Goal: Obtain resource: Download file/media

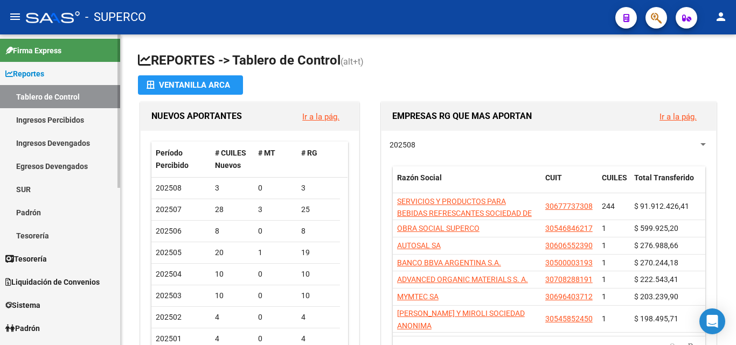
scroll to position [108, 0]
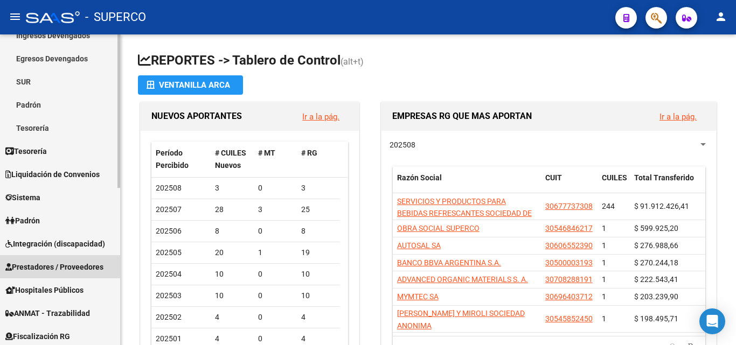
click at [60, 264] on span "Prestadores / Proveedores" at bounding box center [54, 267] width 98 height 12
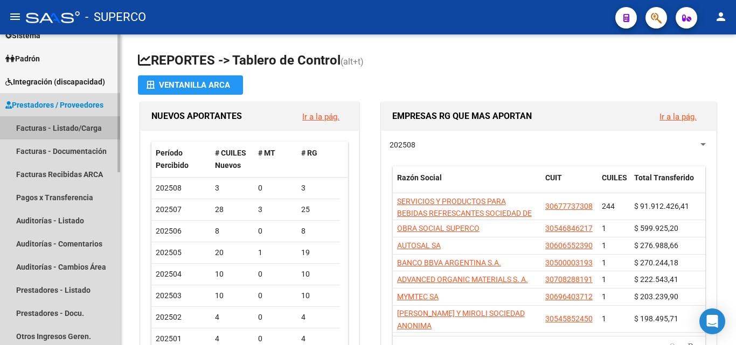
click at [58, 132] on link "Facturas - Listado/Carga" at bounding box center [60, 127] width 120 height 23
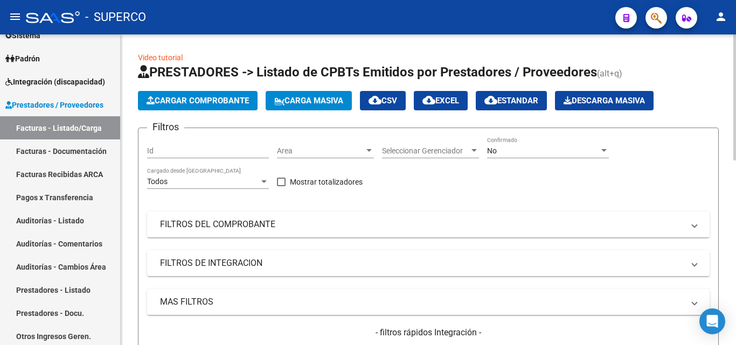
click at [491, 152] on span "No" at bounding box center [492, 151] width 10 height 9
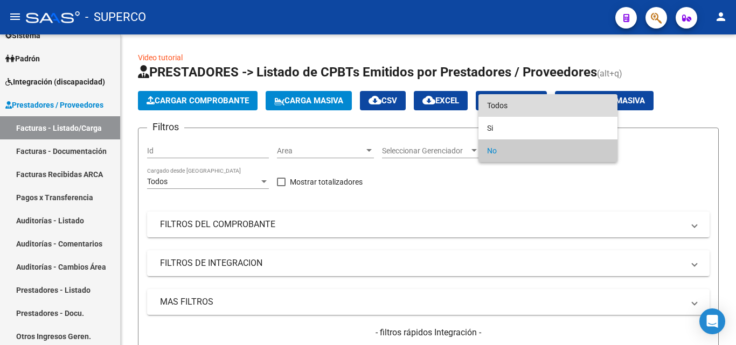
click at [501, 109] on span "Todos" at bounding box center [548, 105] width 122 height 23
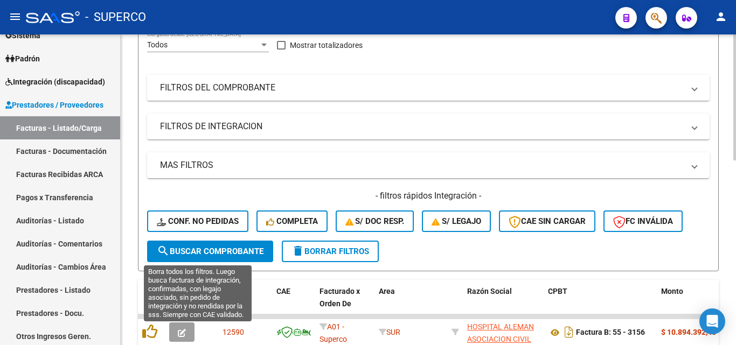
scroll to position [162, 0]
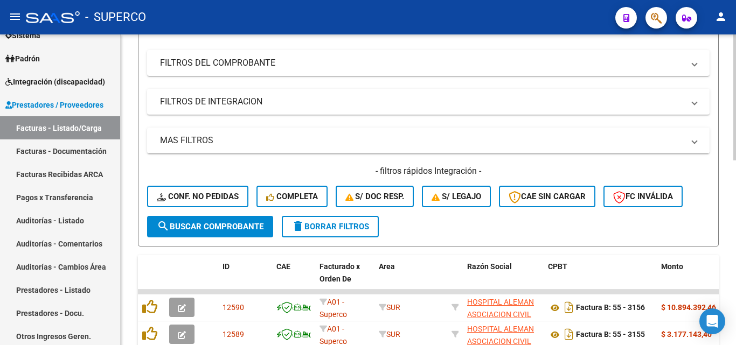
click at [192, 220] on button "search Buscar Comprobante" at bounding box center [210, 227] width 126 height 22
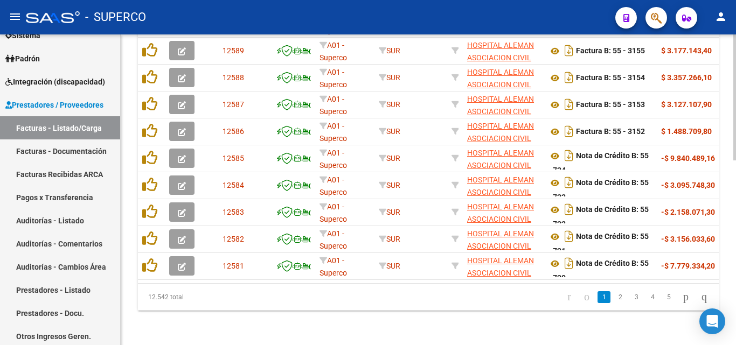
scroll to position [454, 0]
click at [614, 301] on link "2" at bounding box center [620, 297] width 13 height 12
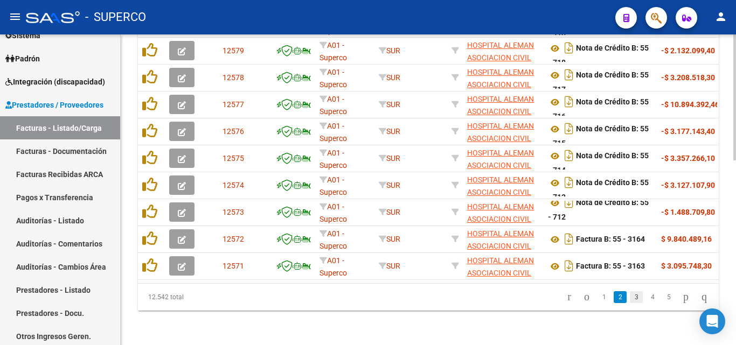
click at [630, 299] on link "3" at bounding box center [636, 297] width 13 height 12
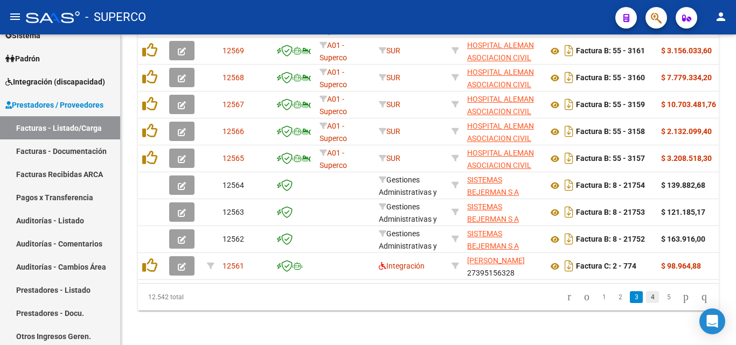
click at [646, 298] on link "4" at bounding box center [652, 297] width 13 height 12
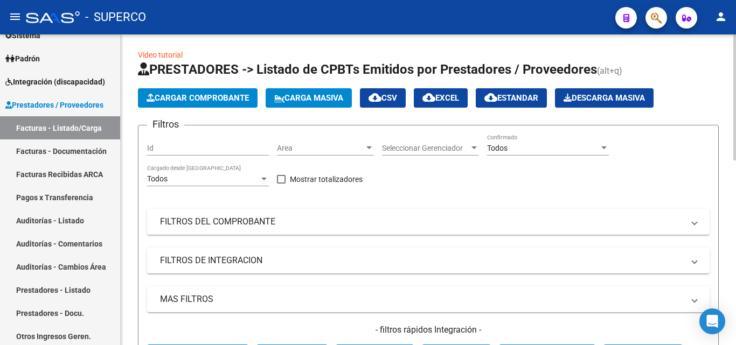
scroll to position [0, 0]
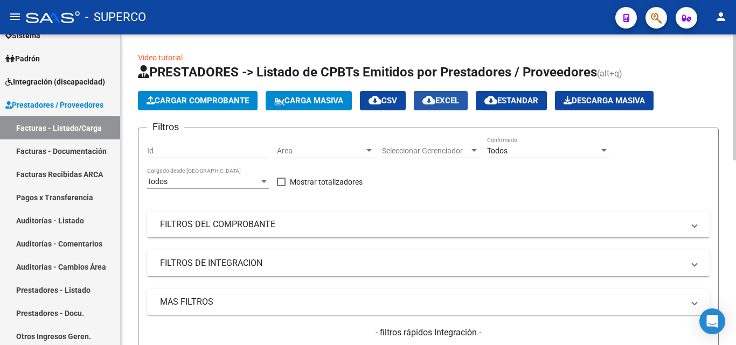
click at [455, 99] on span "cloud_download EXCEL" at bounding box center [440, 101] width 37 height 10
click at [515, 148] on div "Todos" at bounding box center [543, 151] width 112 height 9
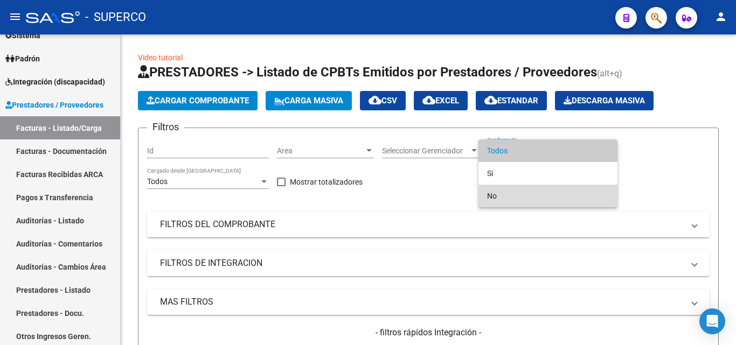
click at [493, 195] on span "No" at bounding box center [548, 196] width 122 height 23
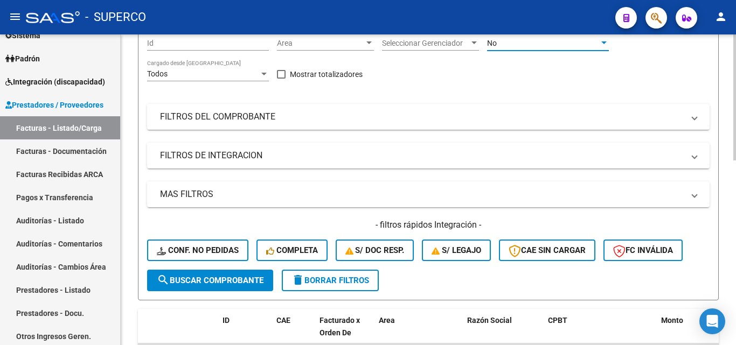
scroll to position [162, 0]
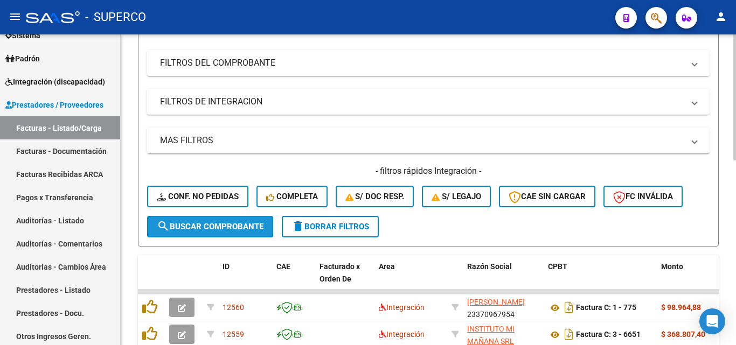
click at [219, 224] on span "search Buscar Comprobante" at bounding box center [210, 227] width 107 height 10
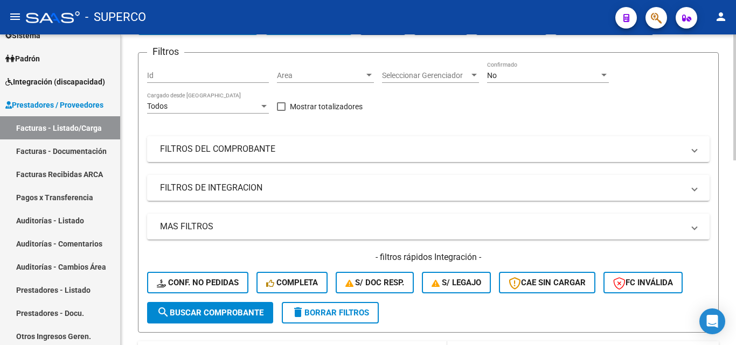
scroll to position [0, 0]
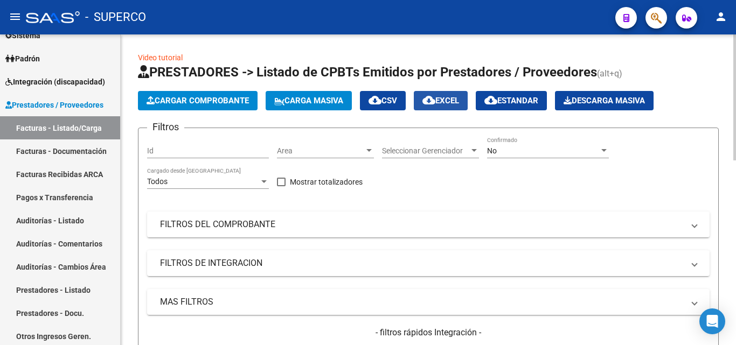
click at [459, 102] on span "cloud_download EXCEL" at bounding box center [440, 101] width 37 height 10
click at [173, 155] on input "Id" at bounding box center [208, 151] width 122 height 9
click at [491, 148] on span "No" at bounding box center [492, 151] width 10 height 9
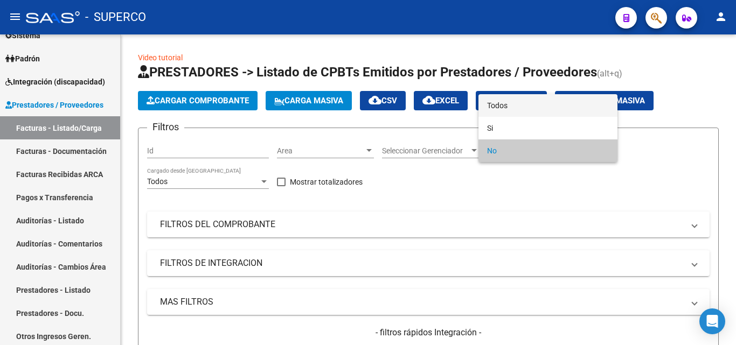
click at [498, 107] on span "Todos" at bounding box center [548, 105] width 122 height 23
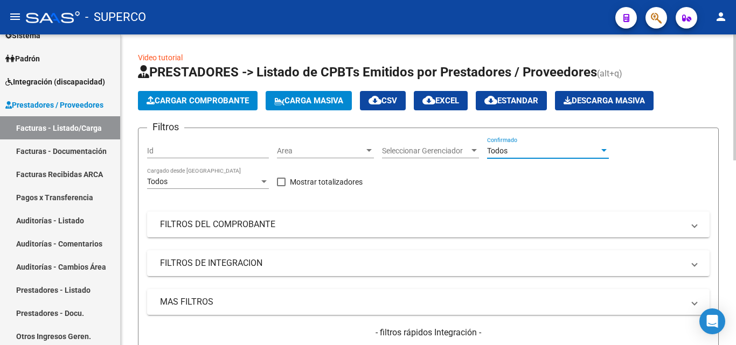
click at [186, 153] on input "Id" at bounding box center [208, 151] width 122 height 9
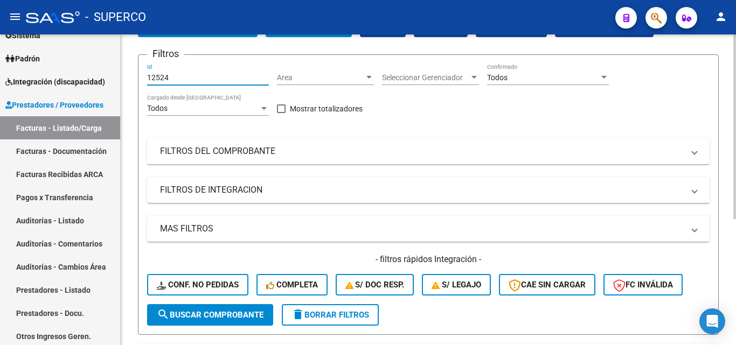
scroll to position [50, 0]
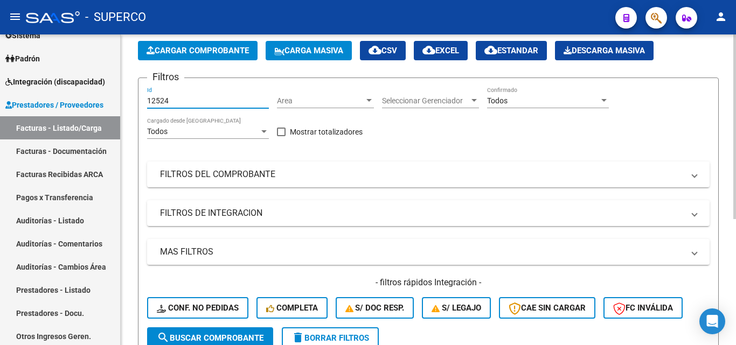
type input "12524"
click at [319, 103] on span "Area" at bounding box center [320, 100] width 87 height 9
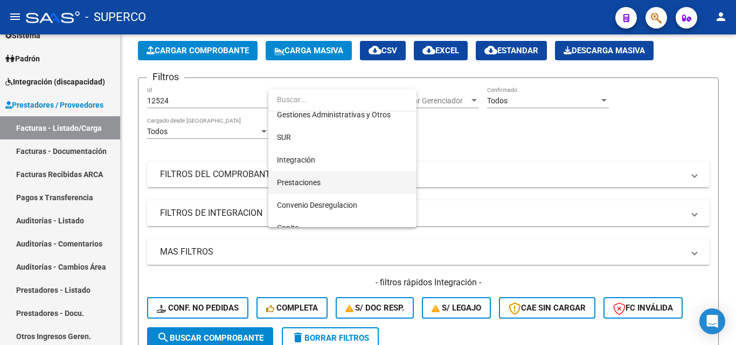
scroll to position [108, 0]
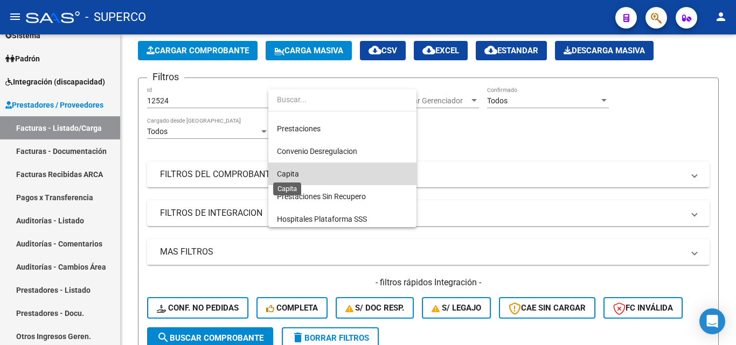
click at [296, 175] on span "Capita" at bounding box center [288, 174] width 22 height 9
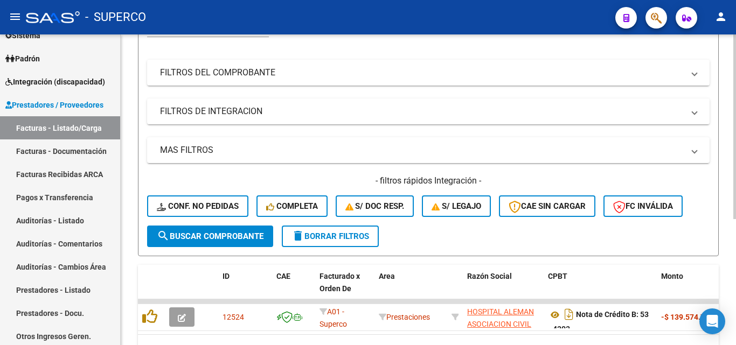
scroll to position [158, 0]
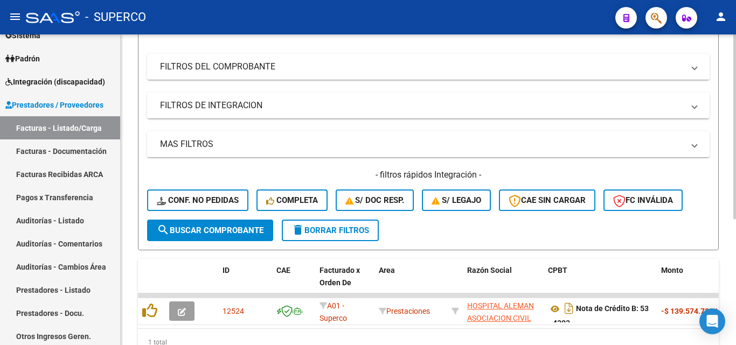
drag, startPoint x: 227, startPoint y: 230, endPoint x: 403, endPoint y: 193, distance: 179.9
click at [403, 193] on form "Filtros 12524 Id Capita Area Seleccionar Gerenciador Seleccionar Gerenciador To…" at bounding box center [428, 110] width 581 height 281
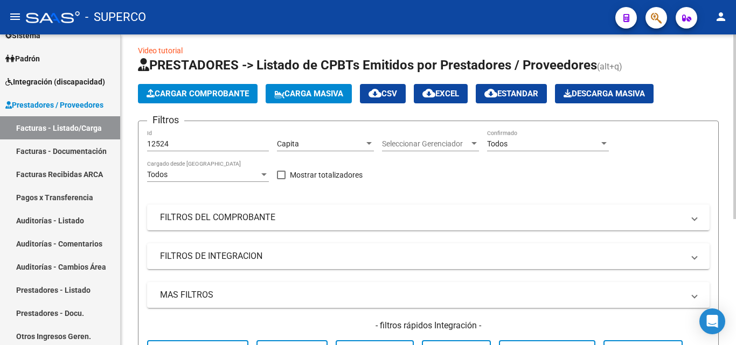
scroll to position [0, 0]
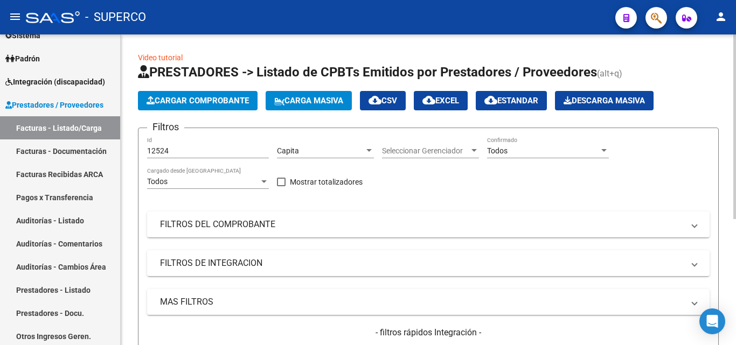
click at [306, 151] on div "Capita" at bounding box center [320, 151] width 87 height 9
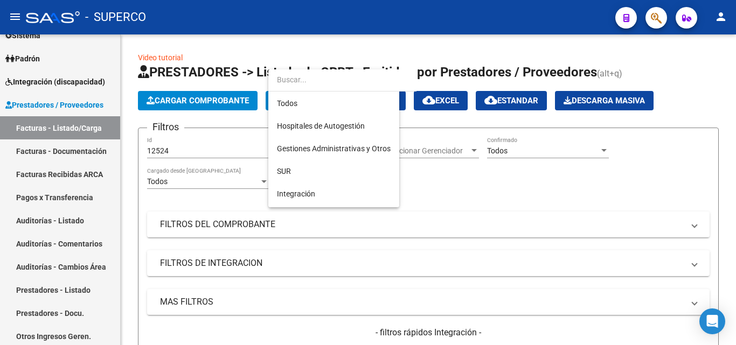
scroll to position [111, 0]
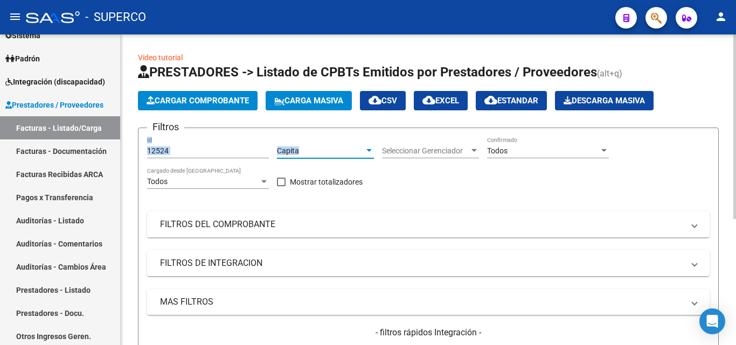
drag, startPoint x: 317, startPoint y: 149, endPoint x: 267, endPoint y: 148, distance: 50.1
click at [267, 148] on div "Filtros 12524 Id Capita Area Seleccionar Gerenciador Seleccionar Gerenciador To…" at bounding box center [428, 257] width 562 height 241
click at [343, 165] on div "Capita Area" at bounding box center [325, 152] width 97 height 31
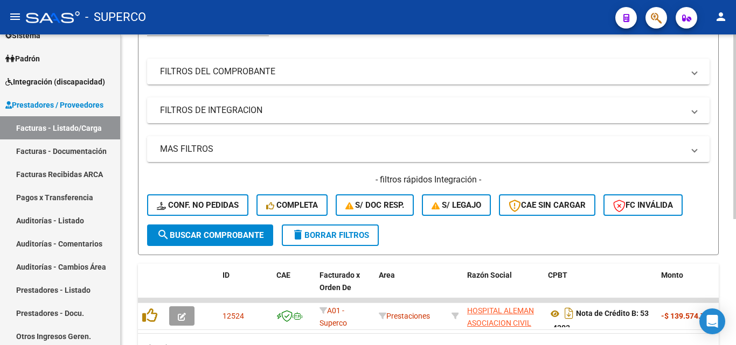
scroll to position [212, 0]
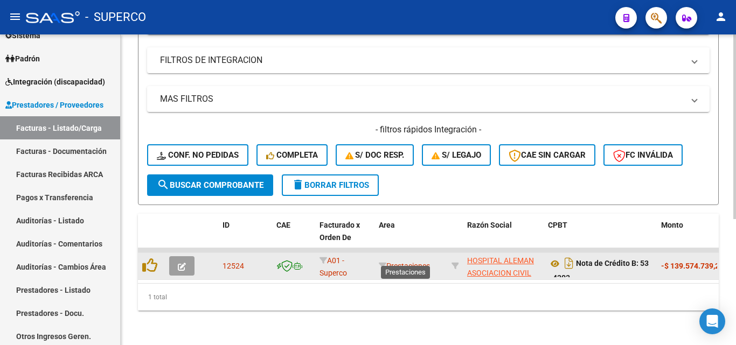
click at [414, 262] on span "Prestaciones" at bounding box center [404, 266] width 51 height 9
click at [406, 262] on span "Prestaciones" at bounding box center [404, 266] width 51 height 9
click at [187, 257] on button "button" at bounding box center [181, 265] width 25 height 19
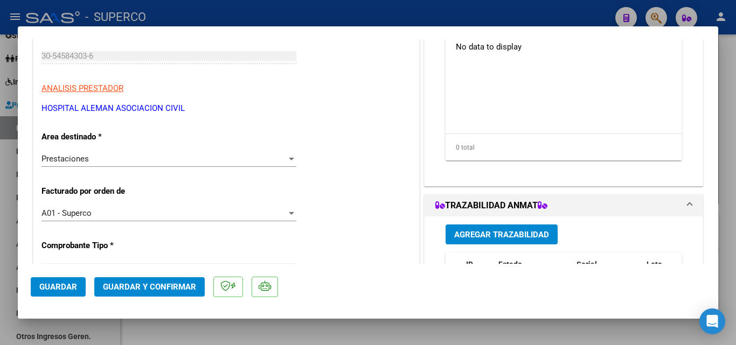
scroll to position [162, 0]
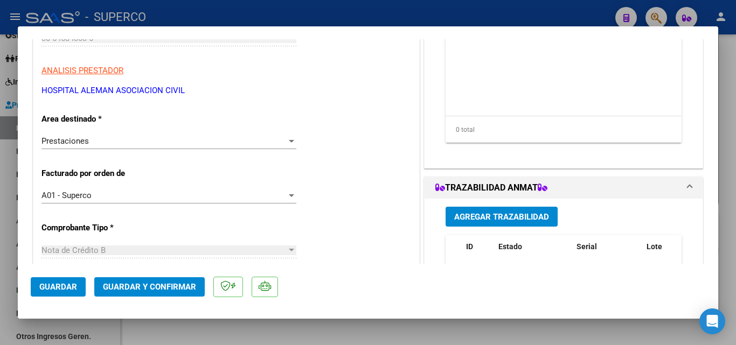
click at [110, 146] on div "Prestaciones" at bounding box center [163, 141] width 245 height 10
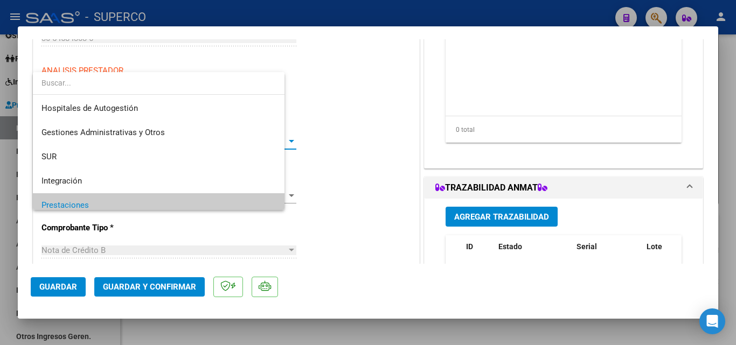
scroll to position [65, 0]
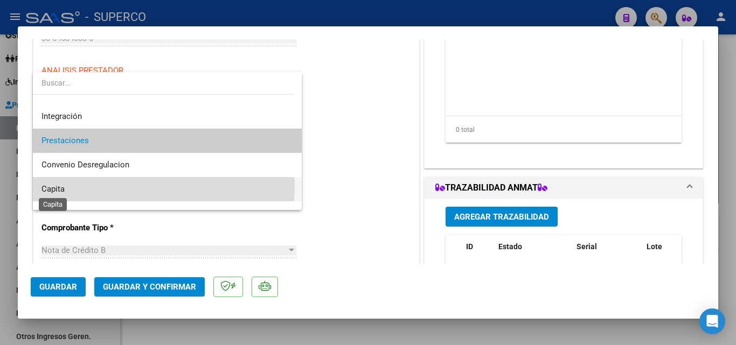
click at [65, 184] on span "Capita" at bounding box center [52, 189] width 23 height 10
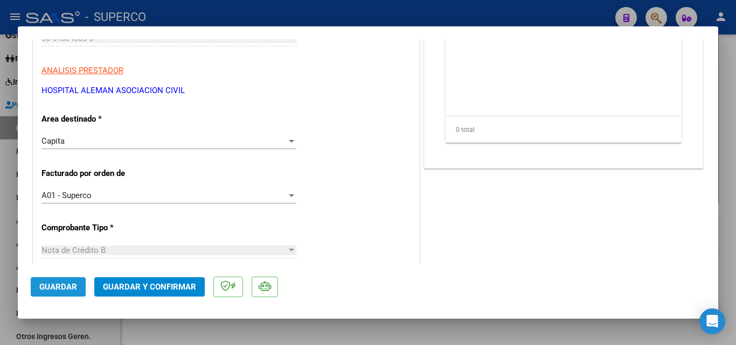
click at [67, 286] on span "Guardar" at bounding box center [58, 287] width 38 height 10
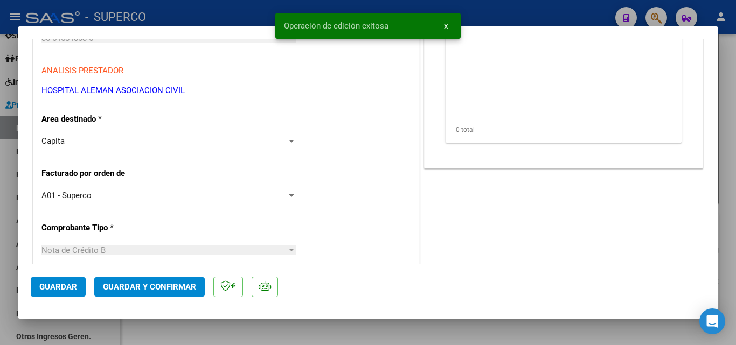
type input "$ 0,00"
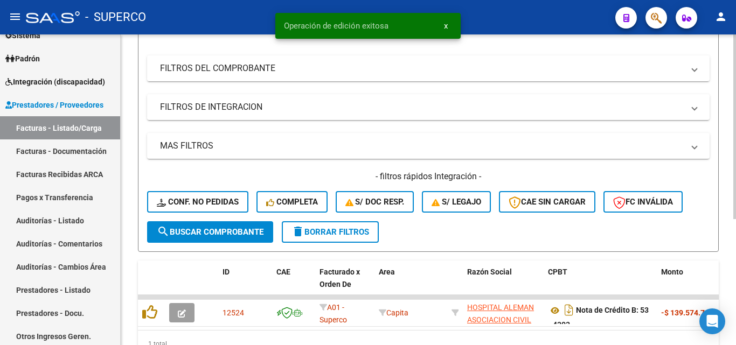
scroll to position [50, 0]
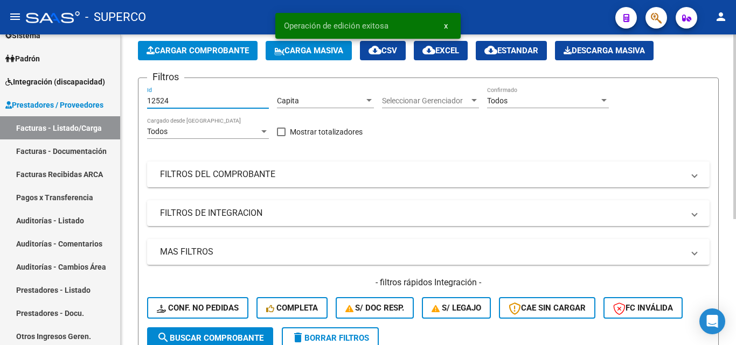
click at [190, 102] on input "12524" at bounding box center [208, 100] width 122 height 9
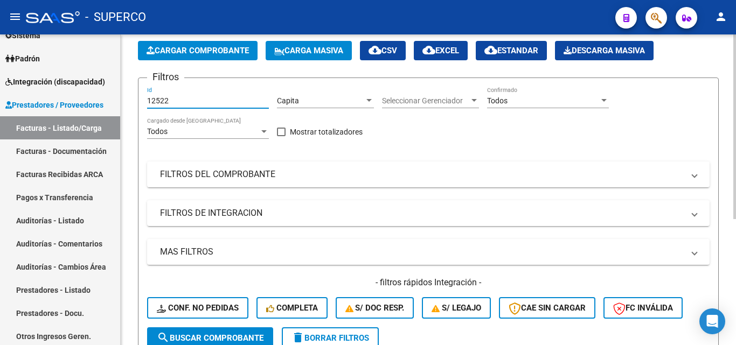
scroll to position [158, 0]
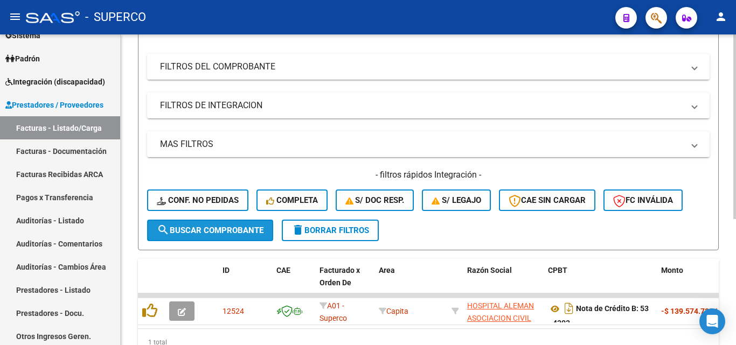
click at [208, 233] on span "search Buscar Comprobante" at bounding box center [210, 231] width 107 height 10
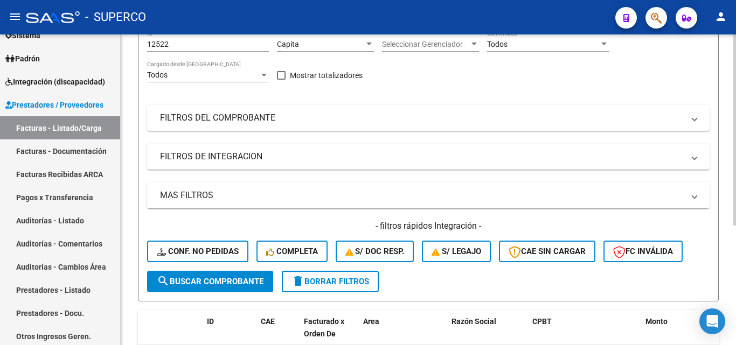
scroll to position [50, 0]
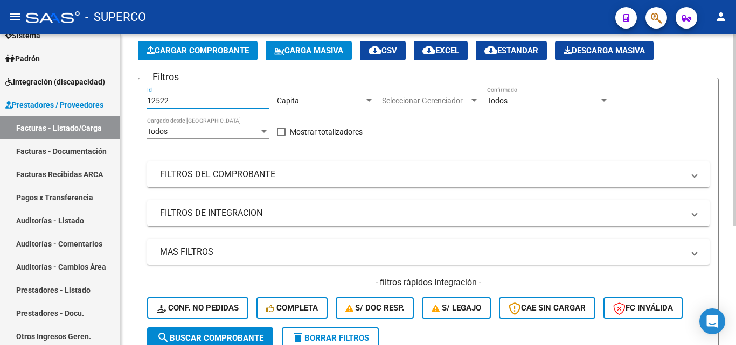
click at [190, 103] on input "12522" at bounding box center [208, 100] width 122 height 9
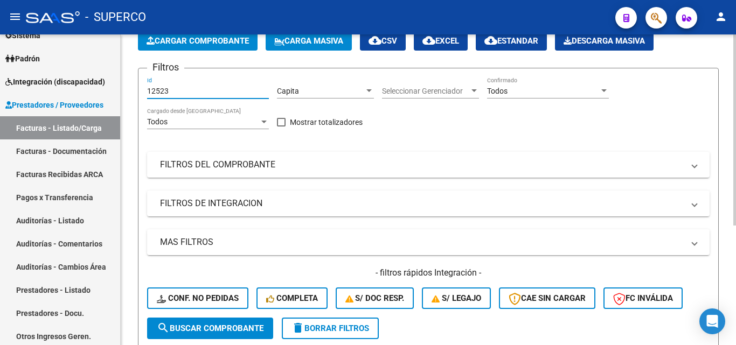
scroll to position [33, 0]
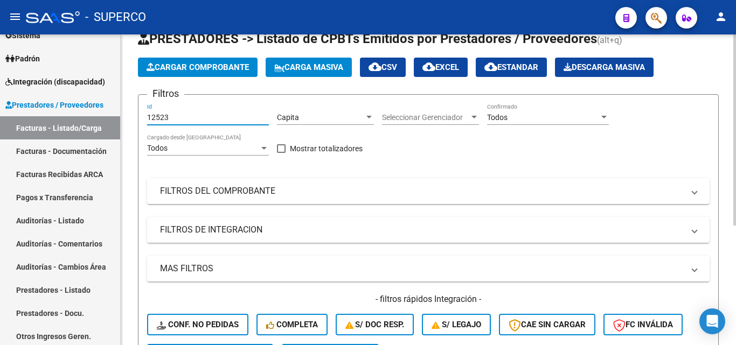
type input "12523"
drag, startPoint x: 310, startPoint y: 111, endPoint x: 282, endPoint y: 114, distance: 28.7
click at [282, 114] on div "Capita Area" at bounding box center [325, 114] width 97 height 22
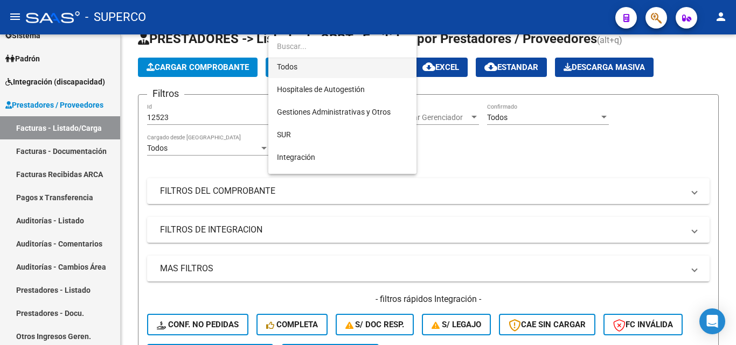
scroll to position [0, 0]
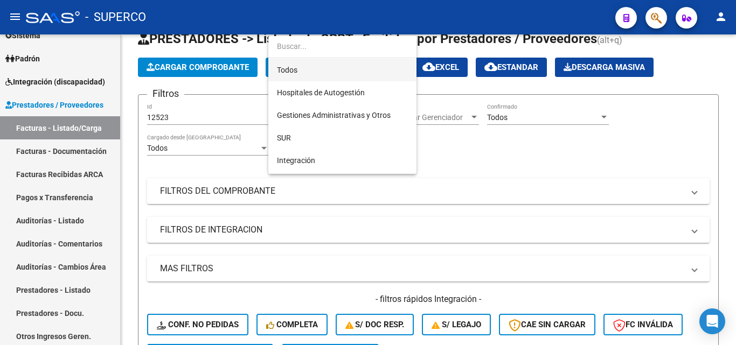
click at [306, 72] on span "Todos" at bounding box center [342, 70] width 131 height 23
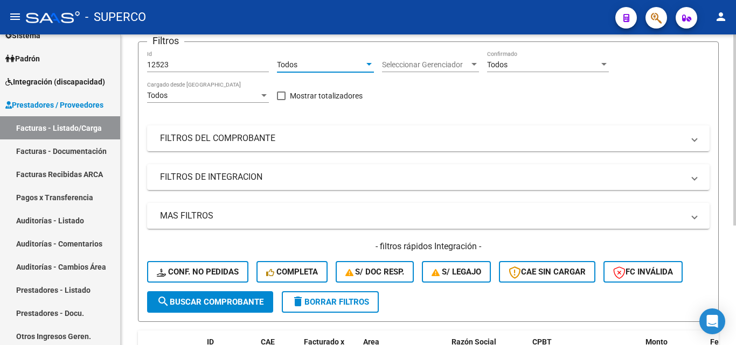
scroll to position [195, 0]
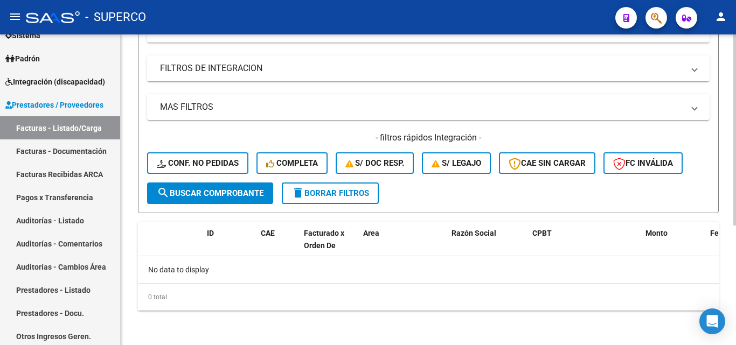
click at [225, 190] on span "search Buscar Comprobante" at bounding box center [210, 194] width 107 height 10
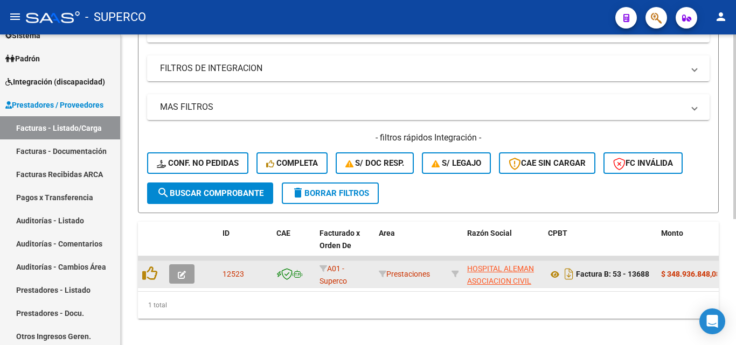
click at [182, 272] on icon "button" at bounding box center [182, 275] width 8 height 8
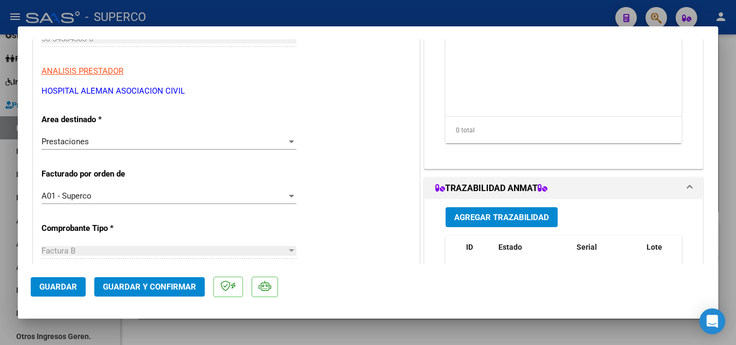
scroll to position [162, 0]
click at [102, 142] on div "Prestaciones" at bounding box center [163, 141] width 245 height 10
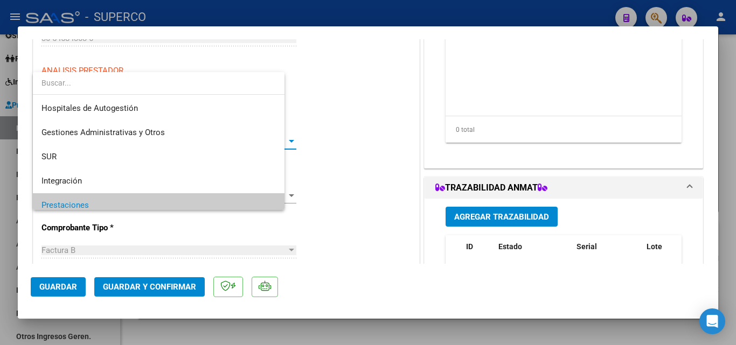
scroll to position [65, 0]
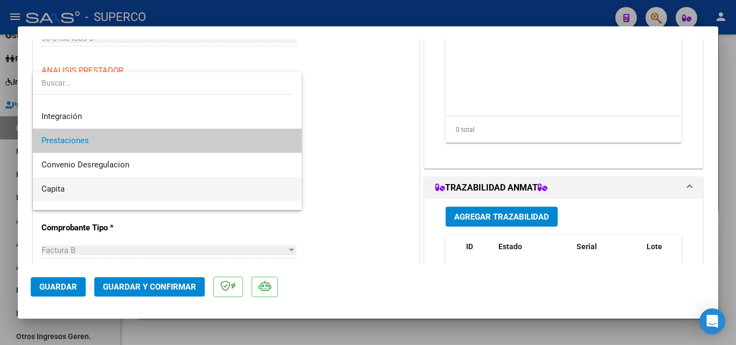
click at [79, 183] on span "Capita" at bounding box center [167, 189] width 252 height 24
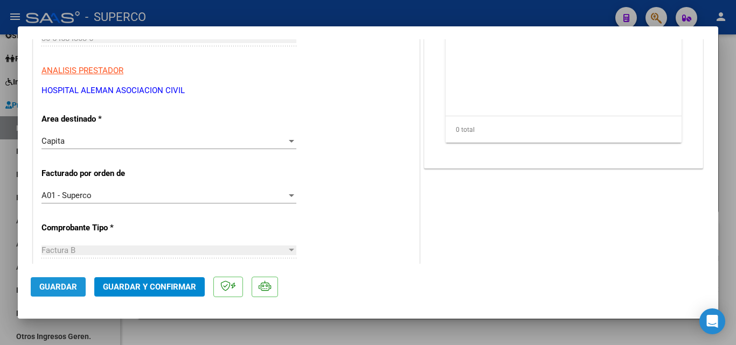
click at [57, 286] on span "Guardar" at bounding box center [58, 287] width 38 height 10
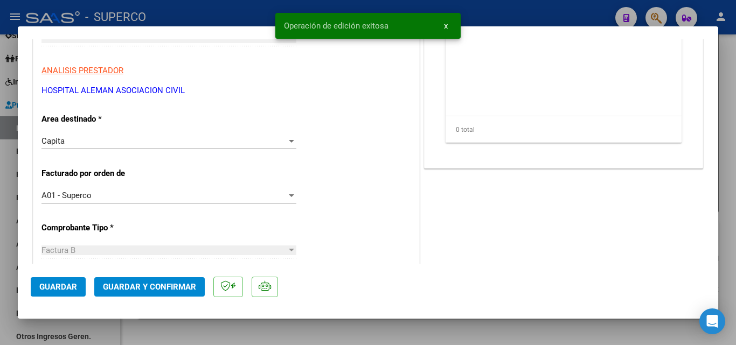
type input "$ 0,00"
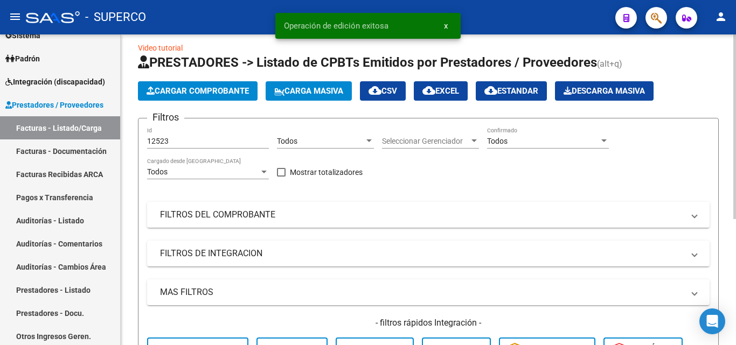
scroll to position [0, 0]
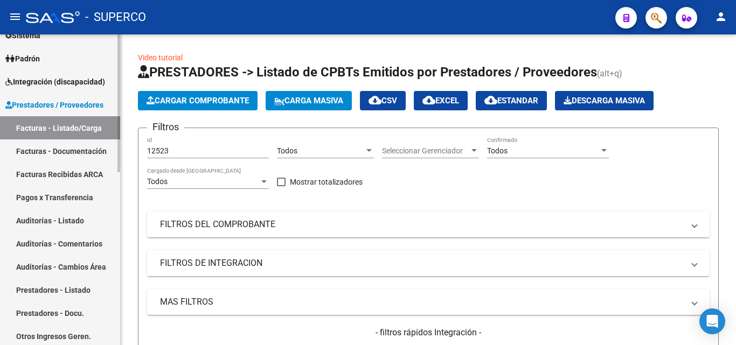
drag, startPoint x: 58, startPoint y: 125, endPoint x: 71, endPoint y: 133, distance: 15.0
click at [58, 124] on link "Facturas - Listado/Carga" at bounding box center [60, 127] width 120 height 23
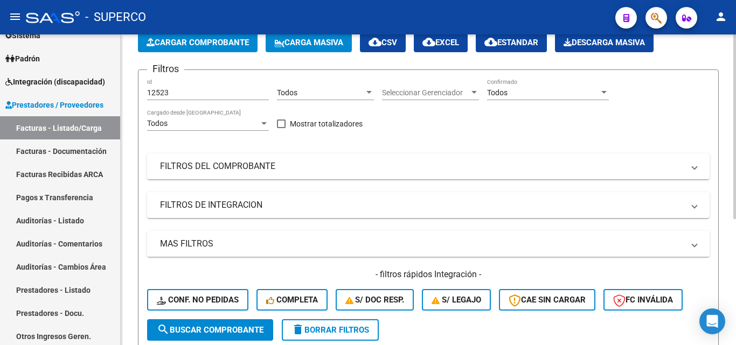
scroll to position [50, 0]
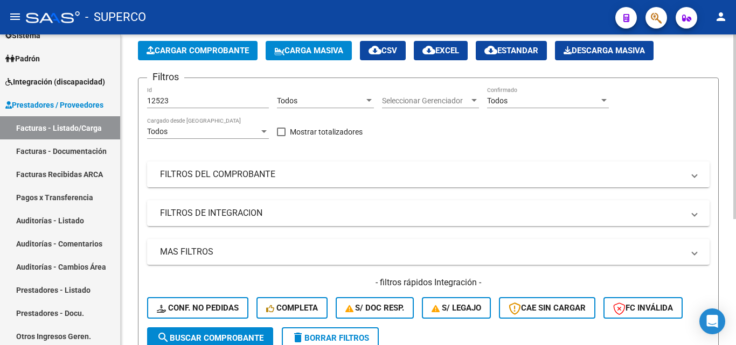
click at [242, 179] on mat-panel-title "FILTROS DEL COMPROBANTE" at bounding box center [422, 175] width 524 height 12
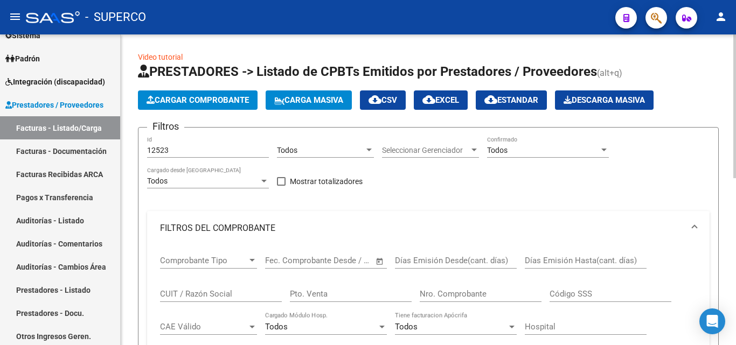
scroll to position [0, 0]
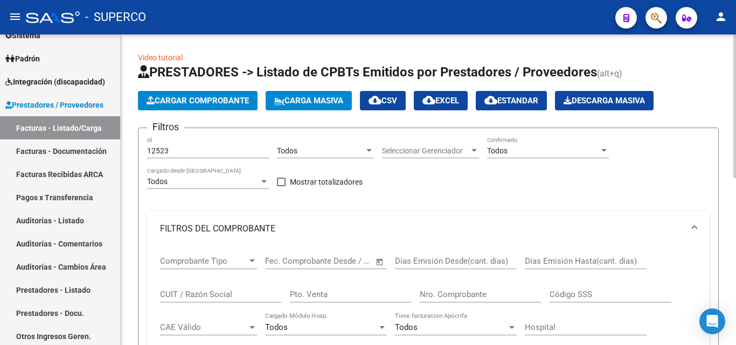
click at [209, 154] on div "12523 Id" at bounding box center [208, 148] width 122 height 22
drag, startPoint x: 208, startPoint y: 153, endPoint x: 109, endPoint y: 154, distance: 99.1
click at [109, 154] on mat-sidenav-container "Firma Express Reportes Tablero de Control Ingresos Percibidos Análisis de todos…" at bounding box center [368, 189] width 736 height 311
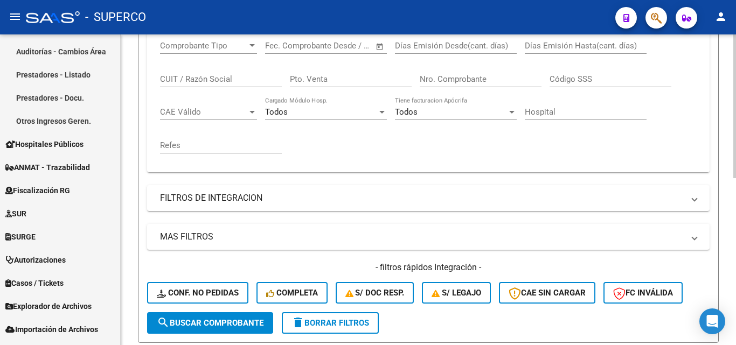
scroll to position [323, 0]
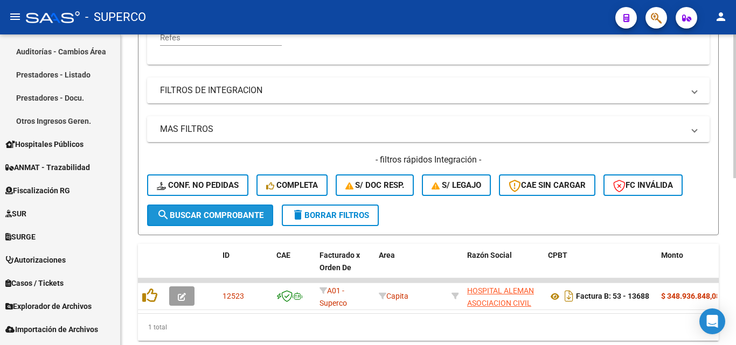
click at [216, 218] on span "search Buscar Comprobante" at bounding box center [210, 216] width 107 height 10
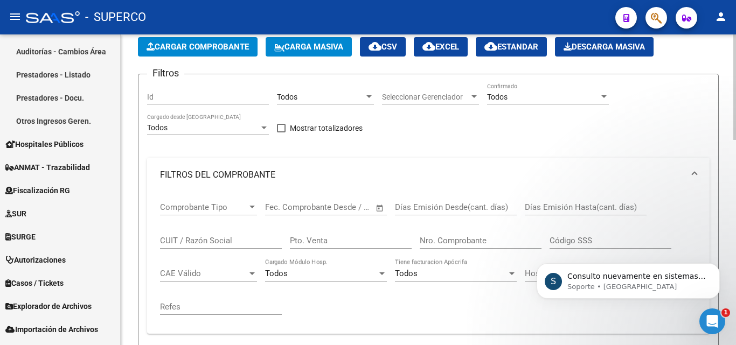
scroll to position [108, 0]
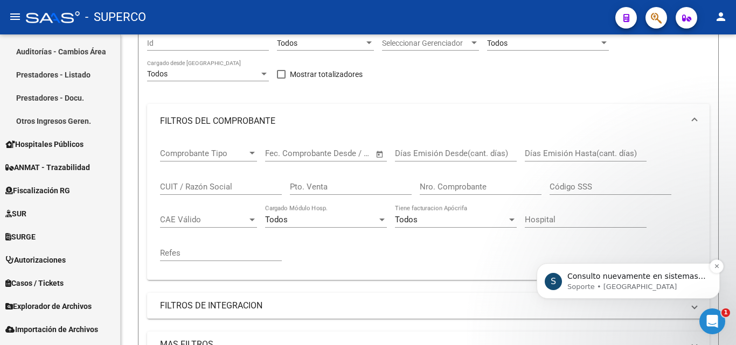
click at [588, 280] on p "Consulto nuevamente en sistemas ya que lo estaban analizando" at bounding box center [636, 277] width 139 height 11
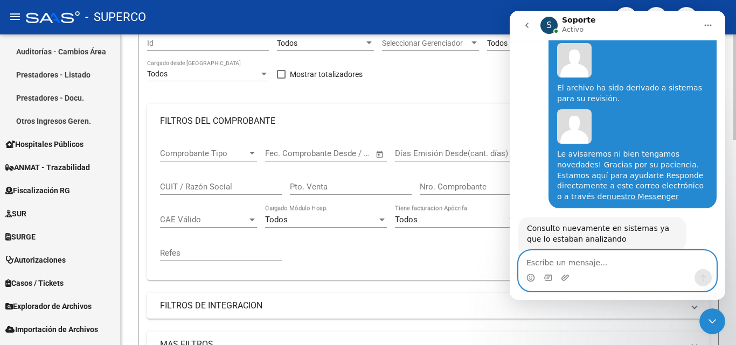
scroll to position [0, 0]
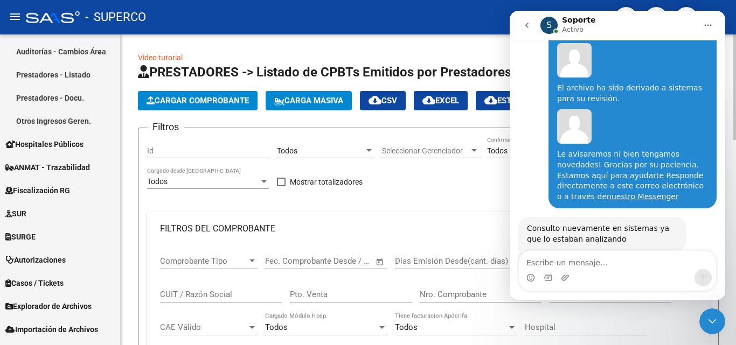
click at [195, 155] on input "Id" at bounding box center [208, 151] width 122 height 9
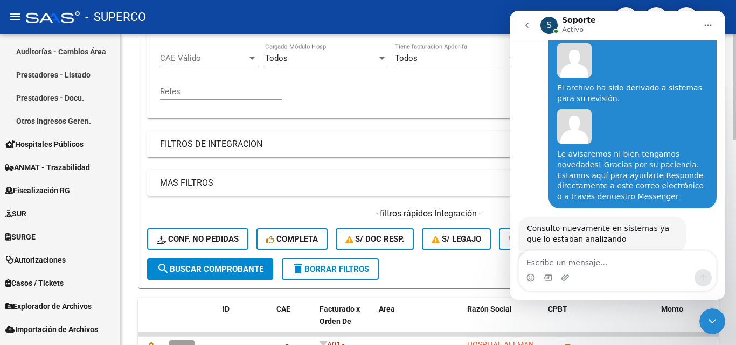
scroll to position [323, 0]
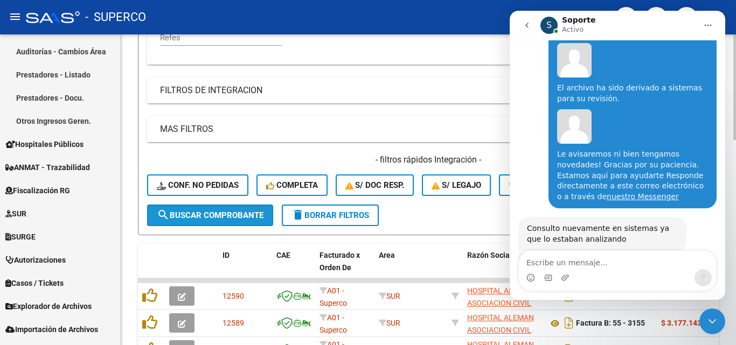
click at [205, 221] on button "search Buscar Comprobante" at bounding box center [210, 216] width 126 height 22
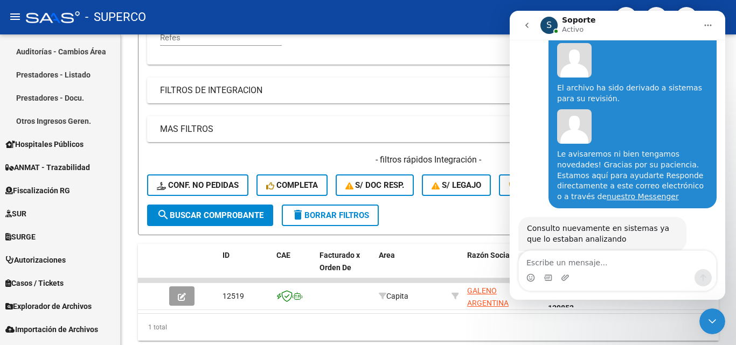
click at [530, 22] on icon "go back" at bounding box center [527, 25] width 9 height 9
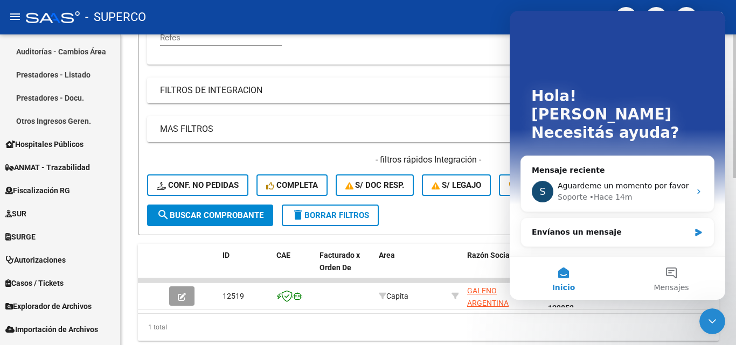
scroll to position [0, 508]
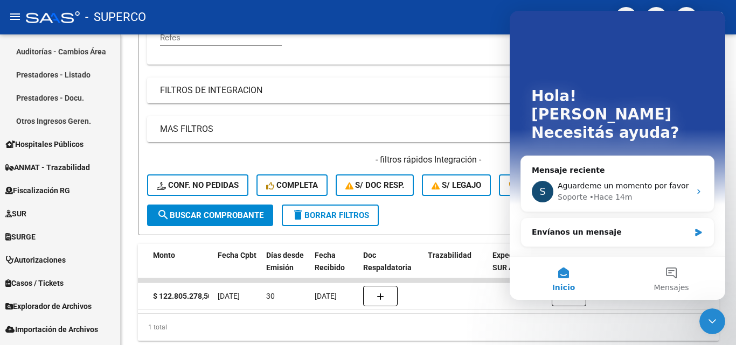
click at [648, 53] on div "Hola! [PERSON_NAME] ayuda?" at bounding box center [617, 117] width 194 height 212
click at [713, 322] on icon "Cerrar Intercom Messenger" at bounding box center [712, 321] width 13 height 13
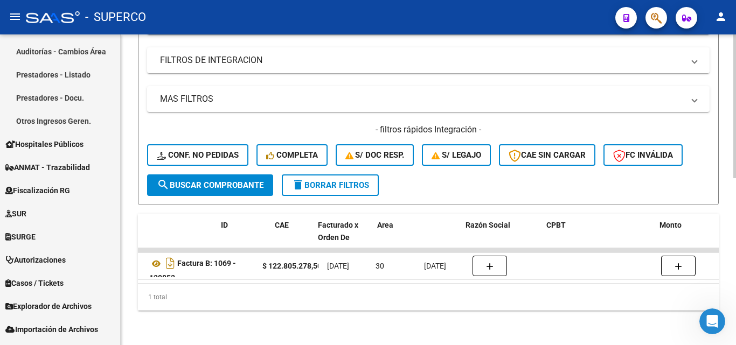
scroll to position [0, 0]
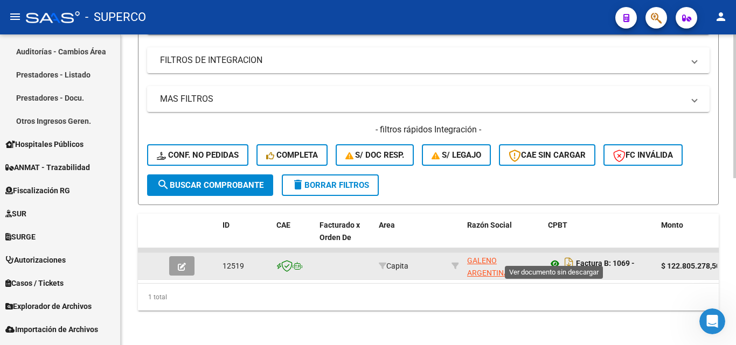
click at [555, 258] on icon at bounding box center [555, 264] width 14 height 13
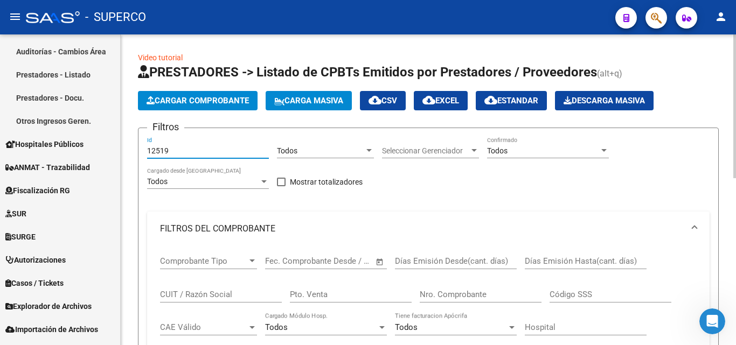
drag, startPoint x: 177, startPoint y: 149, endPoint x: 156, endPoint y: 149, distance: 20.5
click at [156, 149] on input "12519" at bounding box center [208, 151] width 122 height 9
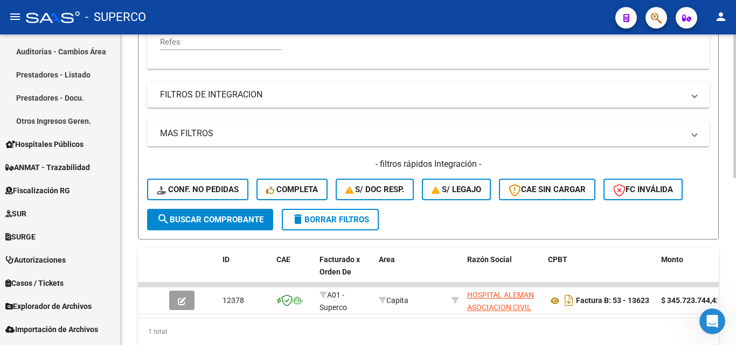
scroll to position [323, 0]
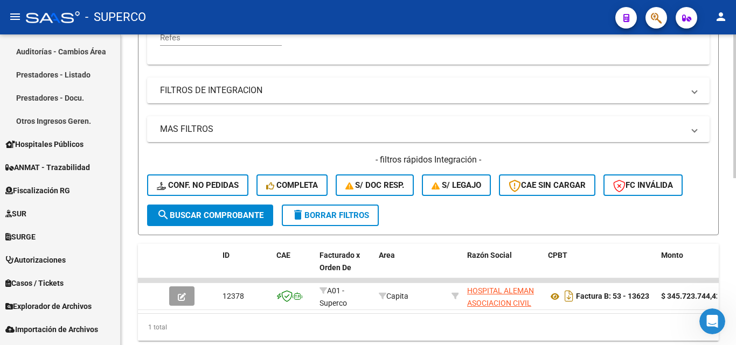
type input "12378"
click at [203, 216] on span "search Buscar Comprobante" at bounding box center [210, 216] width 107 height 10
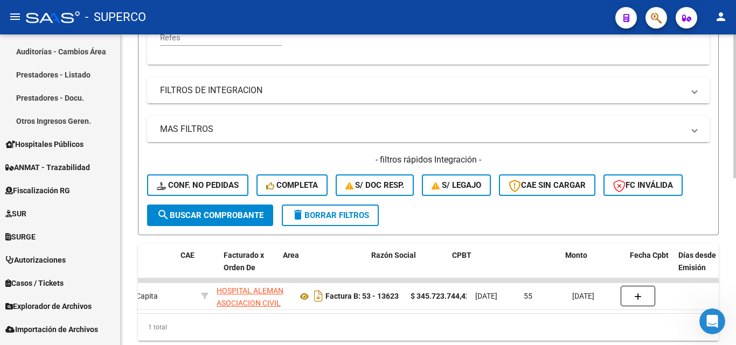
scroll to position [0, 0]
